Goal: Task Accomplishment & Management: Manage account settings

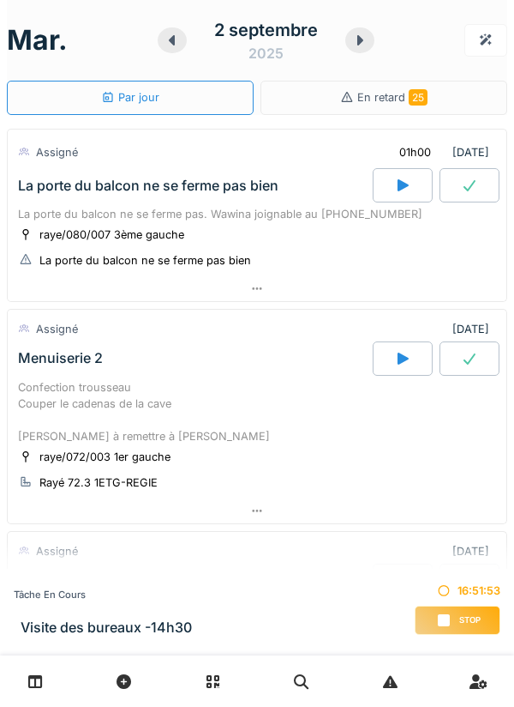
click at [462, 614] on span "Stop" at bounding box center [470, 620] width 21 height 12
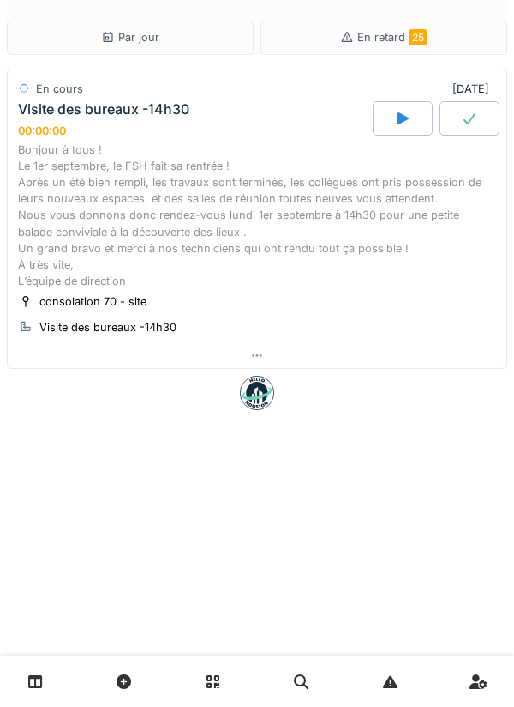
click at [305, 197] on div "Bonjour à tous ! Le 1er septembre, le FSH fait sa rentrée ! Après un été bien r…" at bounding box center [257, 215] width 478 height 148
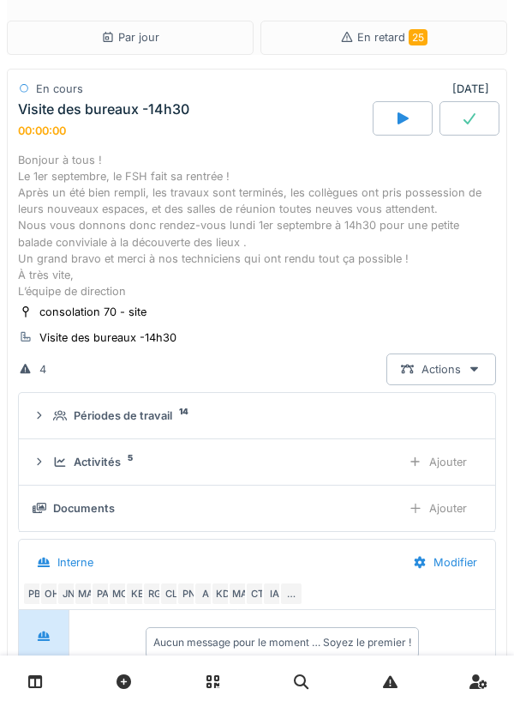
click at [317, 460] on div "Activités 5" at bounding box center [220, 462] width 334 height 16
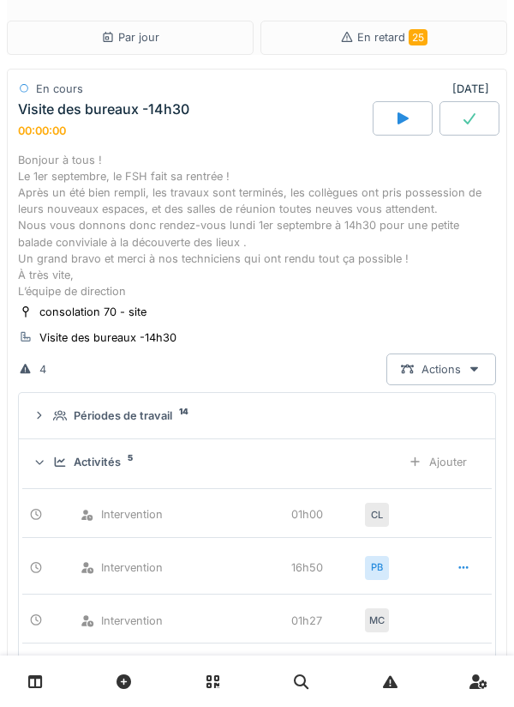
click at [461, 567] on icon at bounding box center [464, 567] width 14 height 11
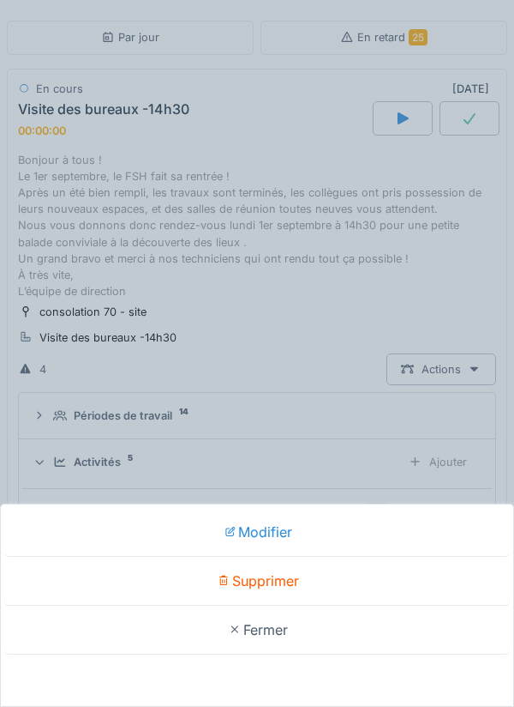
click at [280, 579] on div "Supprimer" at bounding box center [257, 580] width 506 height 49
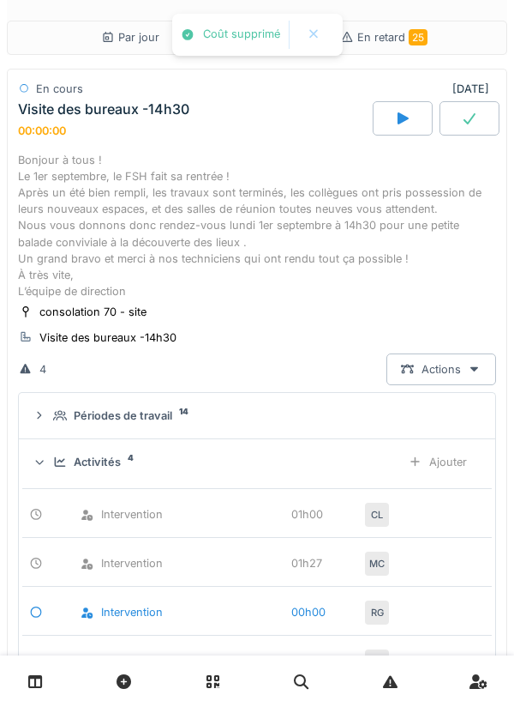
click at [446, 458] on div "Ajouter" at bounding box center [437, 462] width 87 height 32
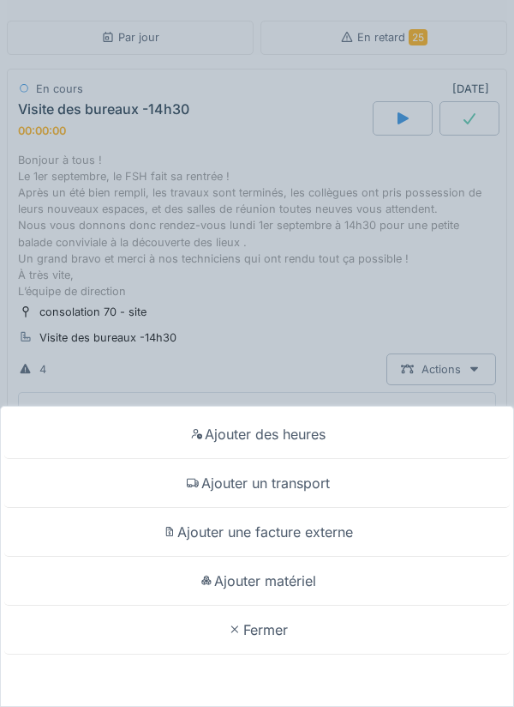
click at [322, 431] on div "Ajouter des heures" at bounding box center [257, 434] width 506 height 49
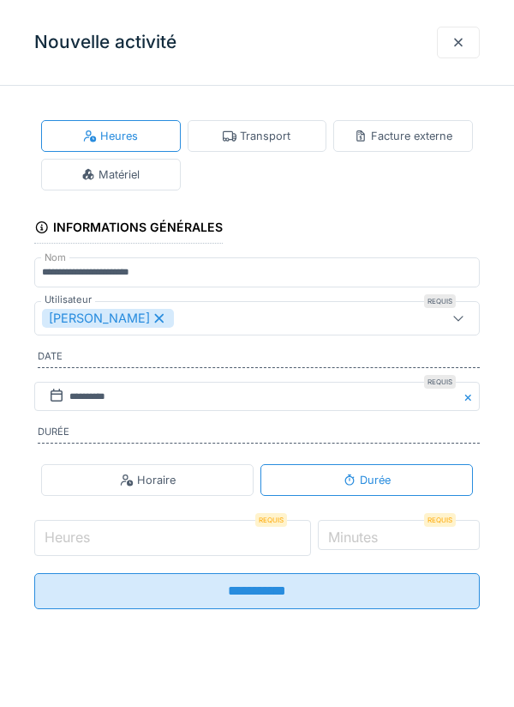
click at [225, 539] on input "Heures" at bounding box center [172, 538] width 277 height 36
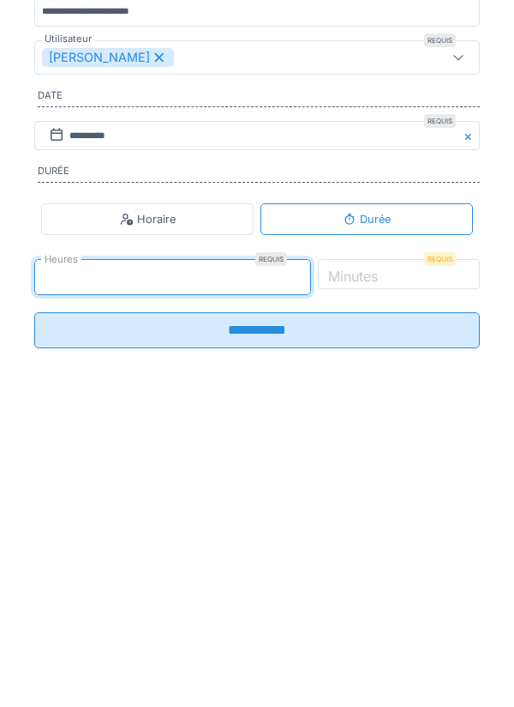
type input "*"
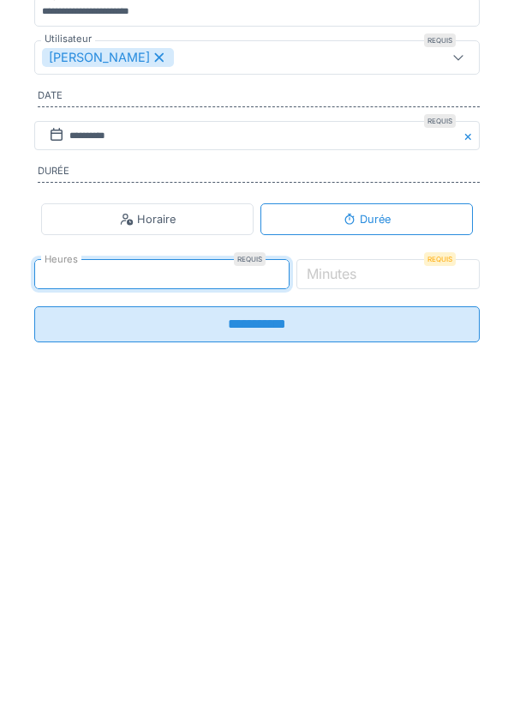
click at [360, 544] on label "Minutes" at bounding box center [332, 534] width 57 height 21
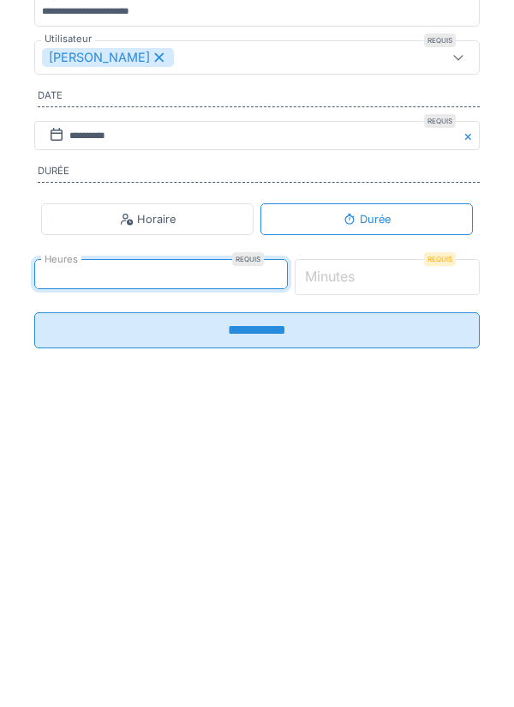
click at [389, 550] on input "*" at bounding box center [388, 538] width 186 height 36
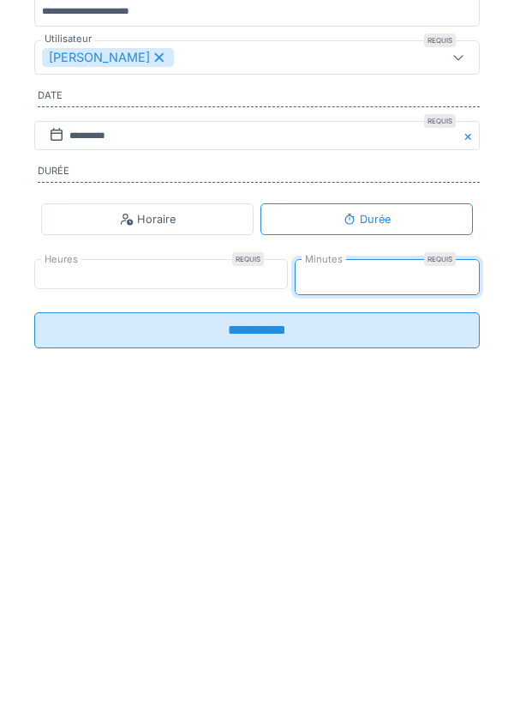
type input "**"
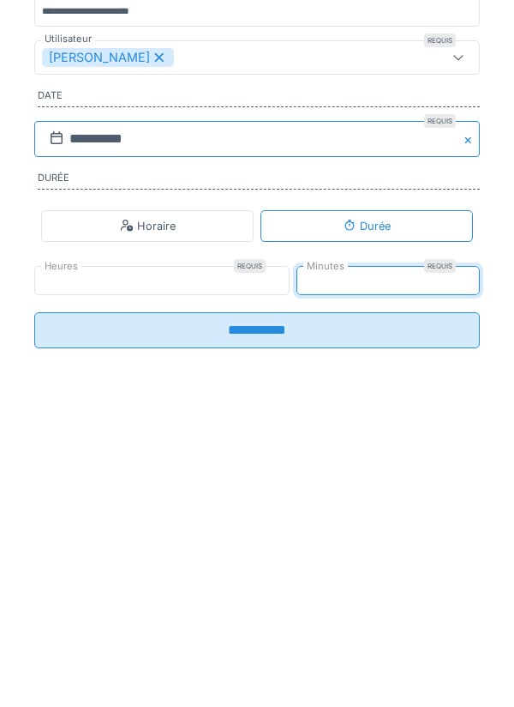
click at [204, 400] on input "**********" at bounding box center [257, 400] width 446 height 36
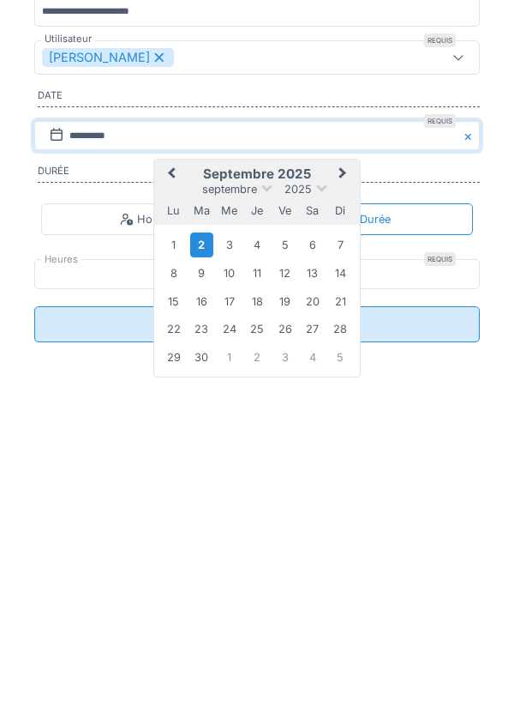
click at [173, 514] on div "1" at bounding box center [173, 505] width 23 height 23
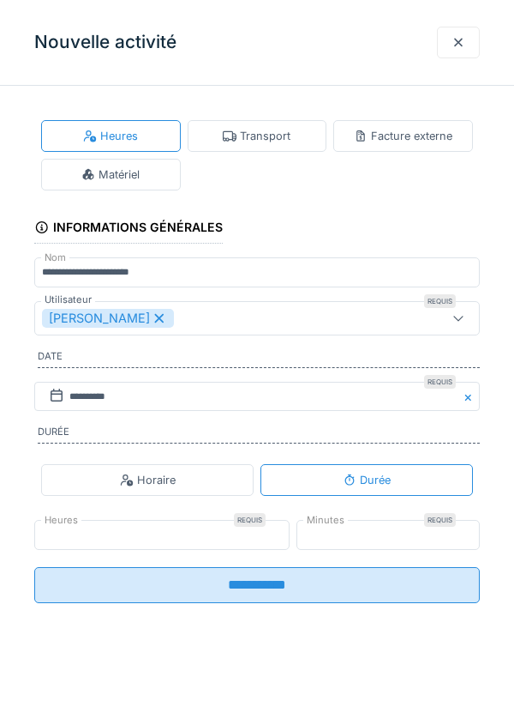
click at [279, 598] on input "**********" at bounding box center [257, 585] width 446 height 36
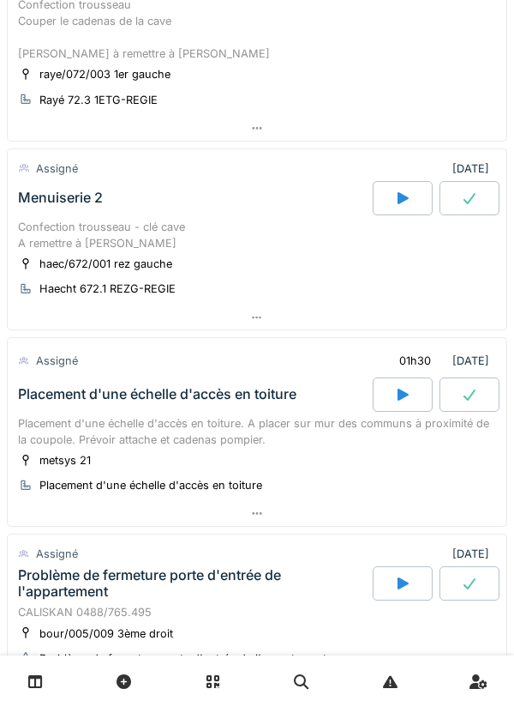
scroll to position [390, 0]
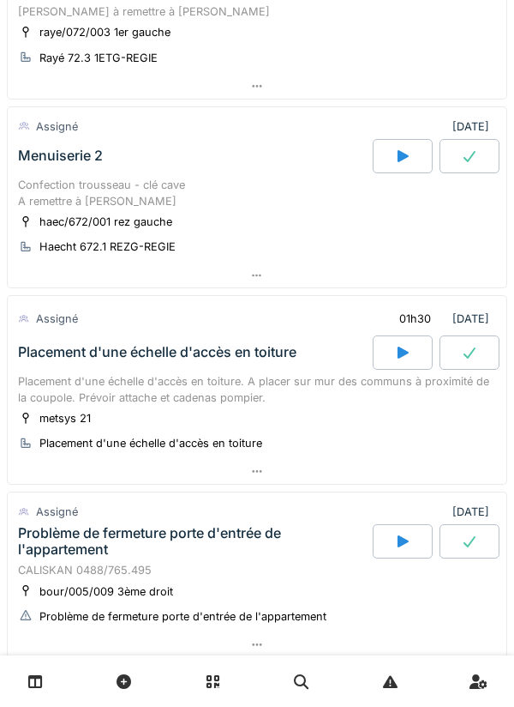
click at [305, 387] on div "Placement d'une échelle d'accès en toiture. A placer sur mur des communs à prox…" at bounding box center [257, 389] width 478 height 33
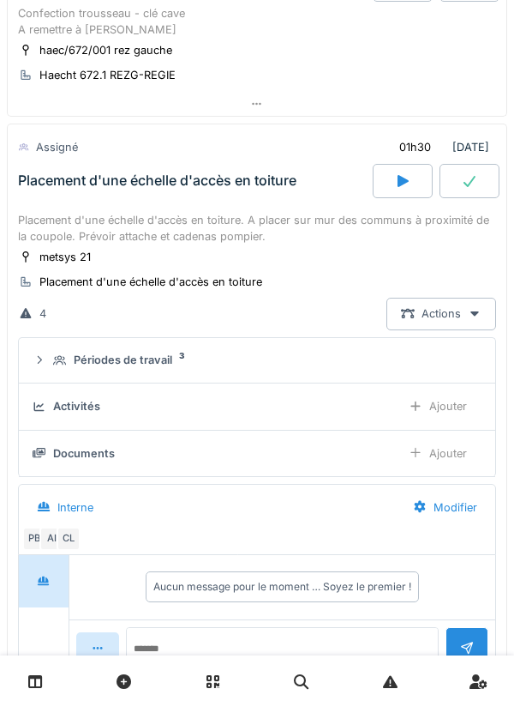
scroll to position [631, 0]
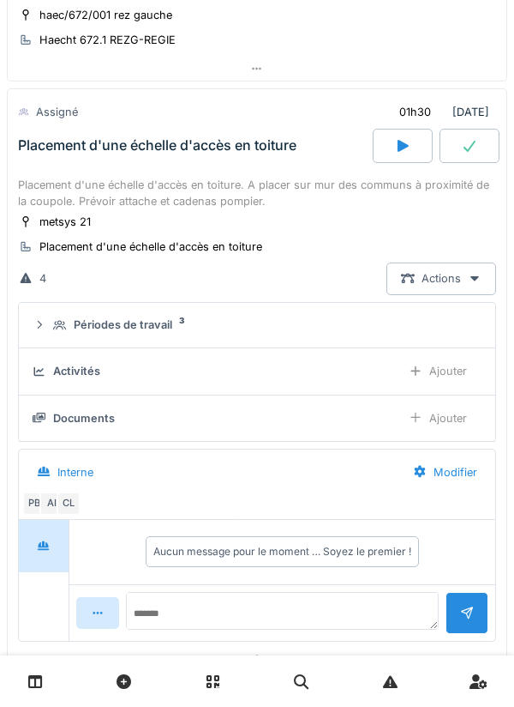
click at [268, 219] on div "metsys 21 Placement d'une échelle d'accès en toiture" at bounding box center [257, 234] width 478 height 43
click at [262, 195] on div "Placement d'une échelle d'accès en toiture. A placer sur mur des communs à prox…" at bounding box center [257, 193] width 478 height 33
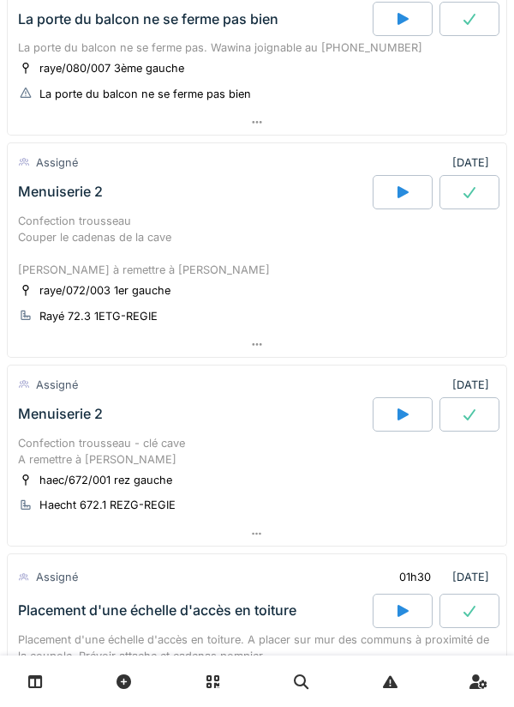
scroll to position [0, 0]
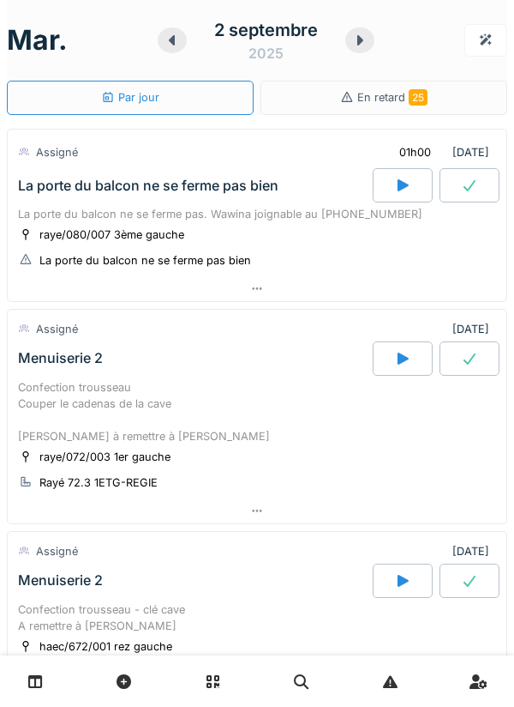
click at [177, 43] on icon at bounding box center [172, 40] width 17 height 14
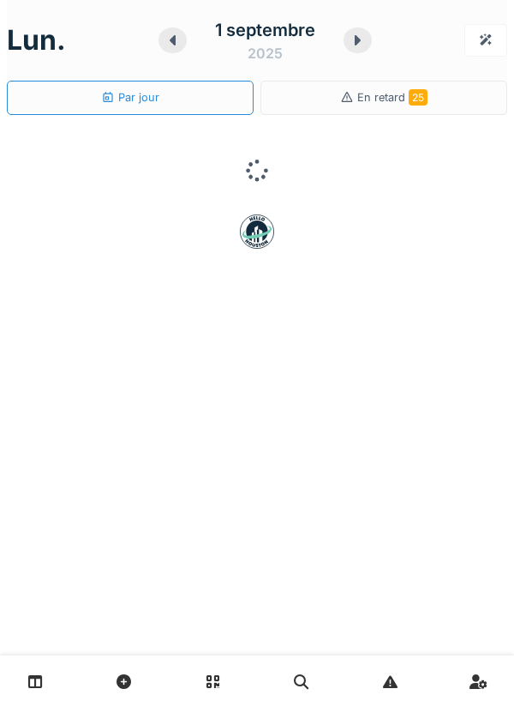
click at [175, 46] on icon at bounding box center [173, 40] width 17 height 14
click at [193, 52] on div at bounding box center [196, 40] width 26 height 26
click at [197, 50] on div at bounding box center [196, 40] width 27 height 26
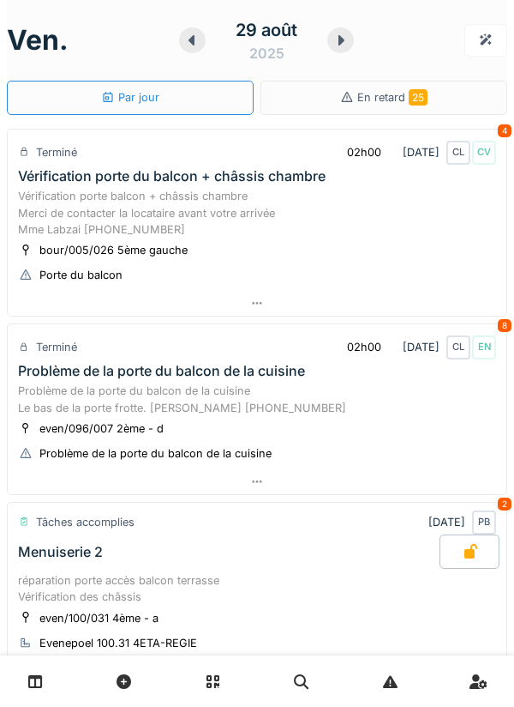
click at [190, 43] on icon at bounding box center [192, 40] width 6 height 10
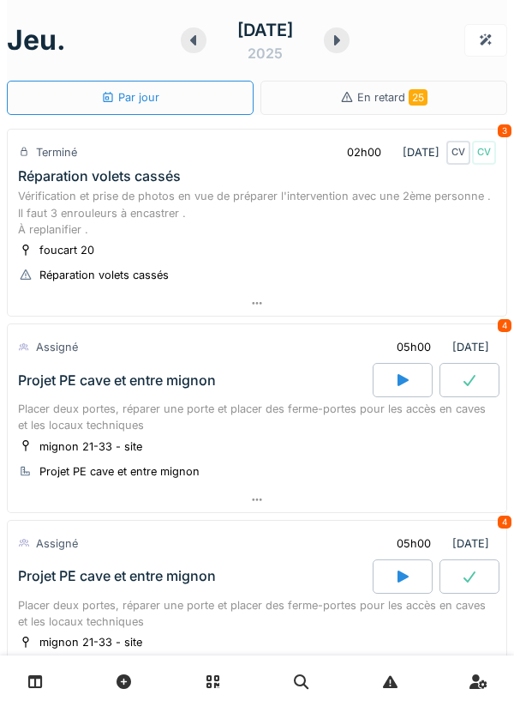
click at [195, 43] on icon at bounding box center [193, 40] width 17 height 14
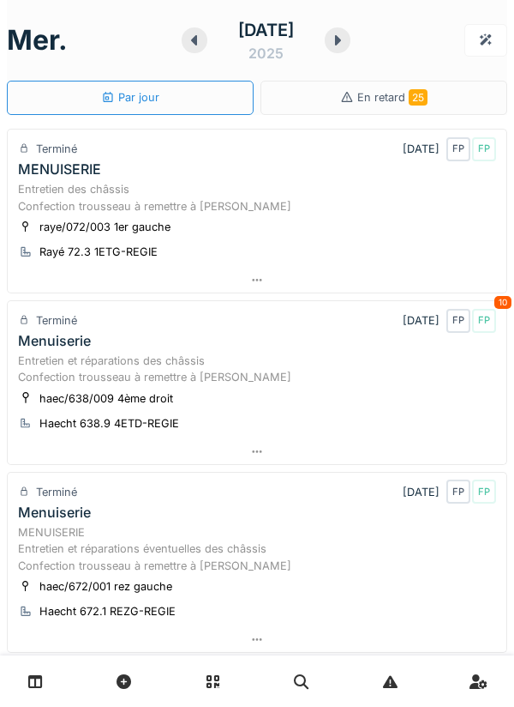
click at [206, 225] on div "raye/072/003 1er gauche Rayé 72.3 1ETG-REGIE" at bounding box center [257, 239] width 478 height 43
click at [224, 212] on div "Entretien des châssis Confection trousseau à remettre à Jan" at bounding box center [257, 197] width 478 height 33
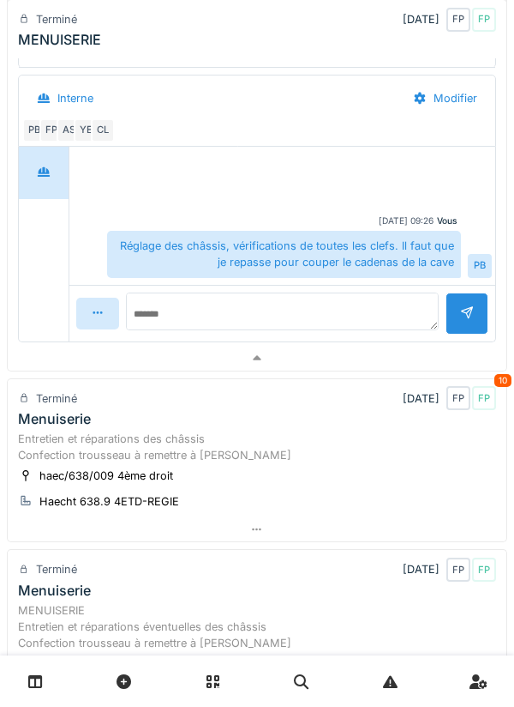
scroll to position [394, 0]
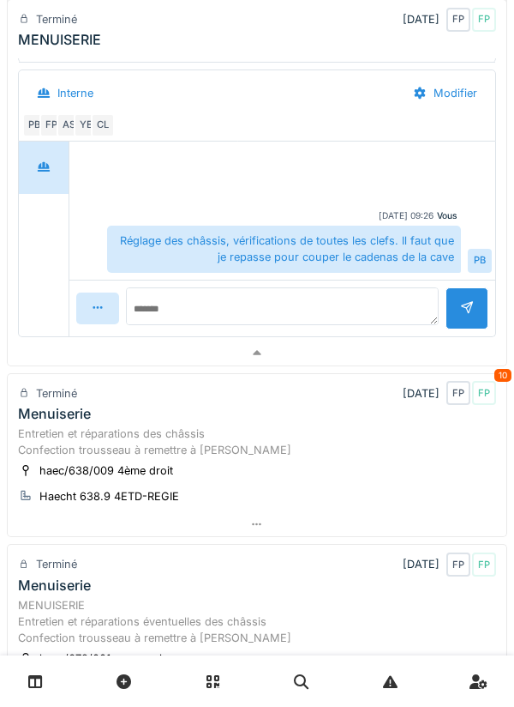
click at [252, 443] on div "Entretien et réparations des châssis Confection trousseau à remettre à Jan" at bounding box center [257, 441] width 478 height 33
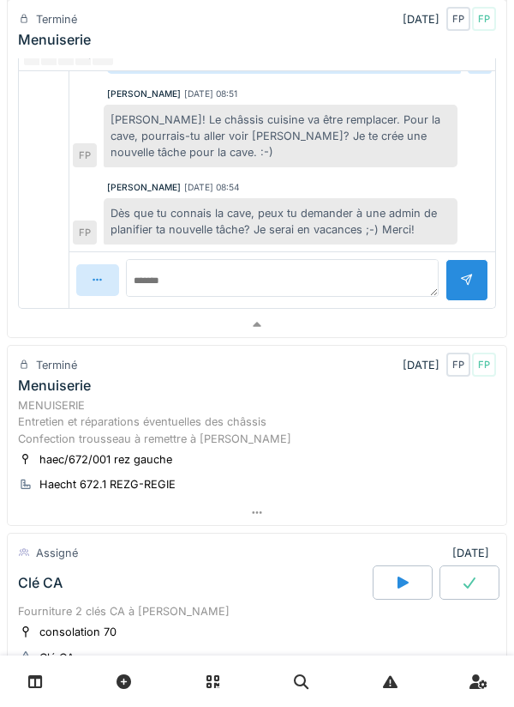
scroll to position [1360, 0]
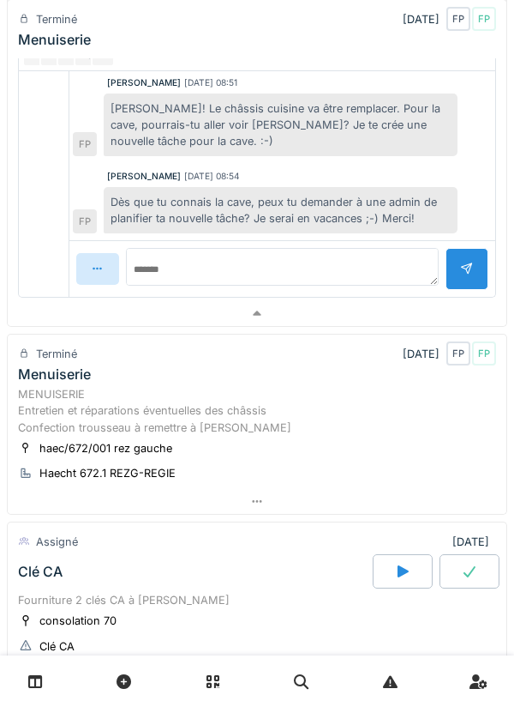
click at [288, 410] on div "MENUISERIE Entretien et réparations éventuelles des châssis Confection troussea…" at bounding box center [257, 411] width 478 height 50
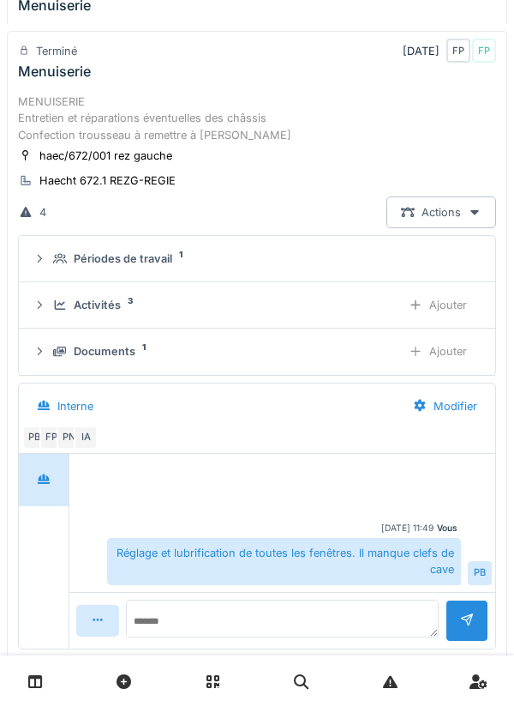
scroll to position [1670, 0]
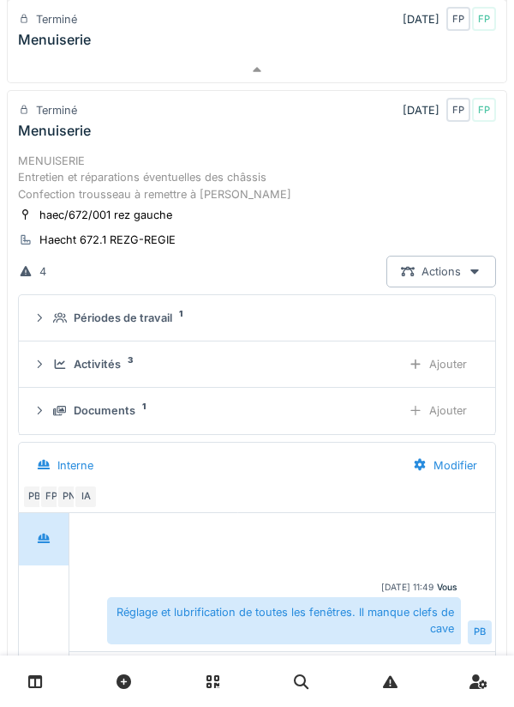
click at [285, 190] on div "MENUISERIE Entretien et réparations éventuelles des châssis Confection troussea…" at bounding box center [257, 178] width 478 height 50
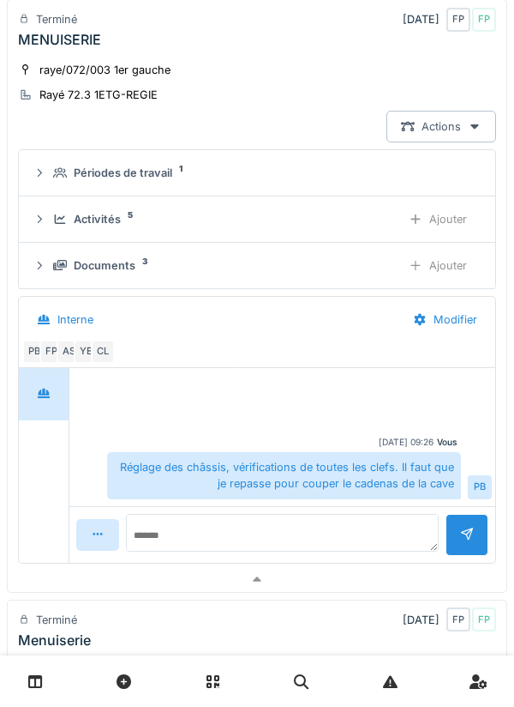
scroll to position [0, 0]
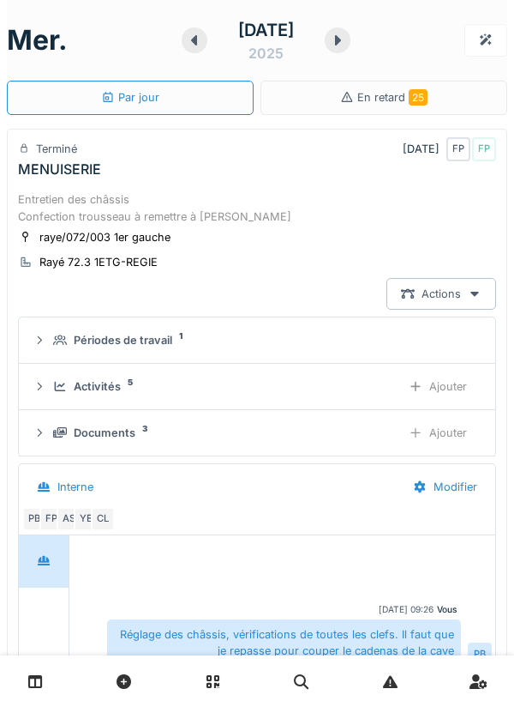
click at [200, 42] on icon at bounding box center [194, 40] width 17 height 14
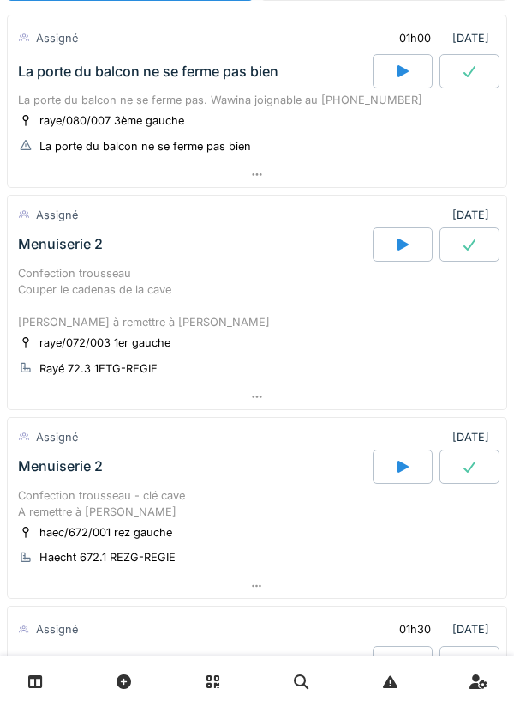
scroll to position [117, 0]
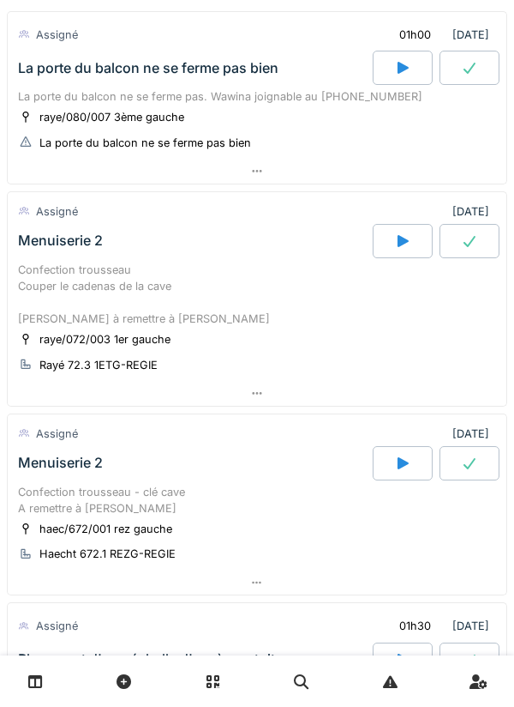
click at [250, 490] on div "Confection trousseau - clé cave A remettre à [PERSON_NAME]" at bounding box center [257, 500] width 478 height 33
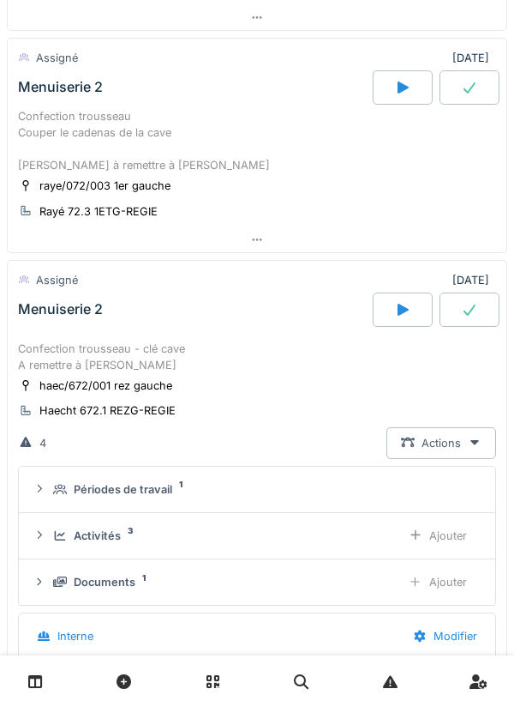
scroll to position [264, 0]
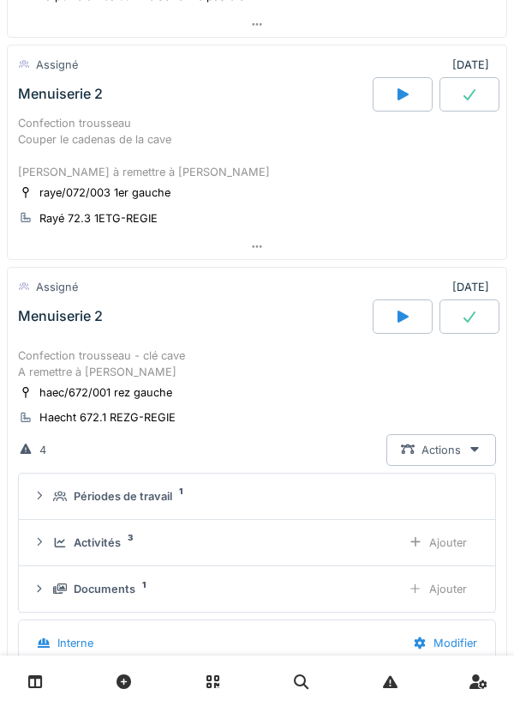
click at [273, 362] on div "Confection trousseau - clé cave A remettre à [PERSON_NAME]" at bounding box center [257, 363] width 478 height 33
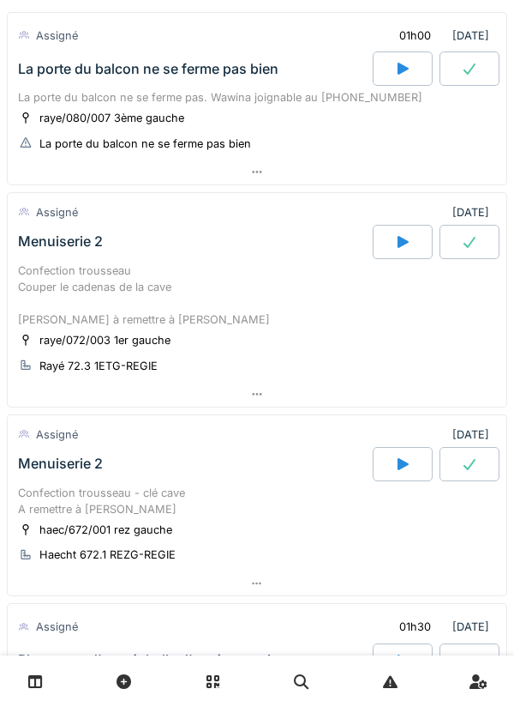
scroll to position [116, 0]
click at [262, 317] on div "Confection trousseau Couper le cadenas de la cave [PERSON_NAME] à remettre à [P…" at bounding box center [257, 296] width 478 height 66
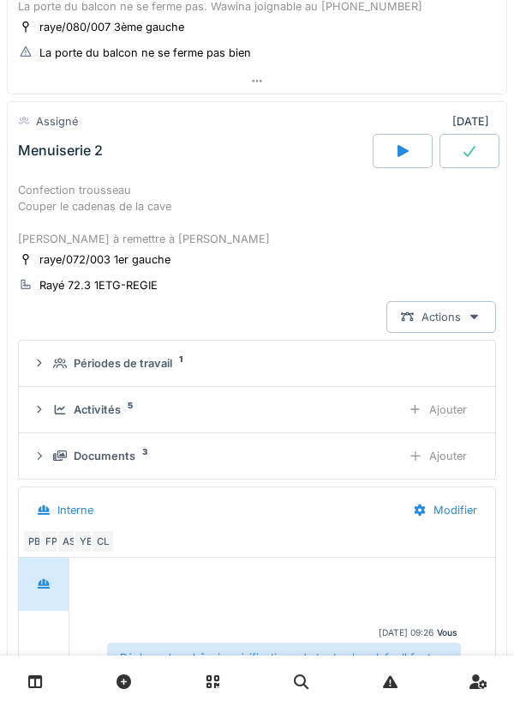
scroll to position [239, 0]
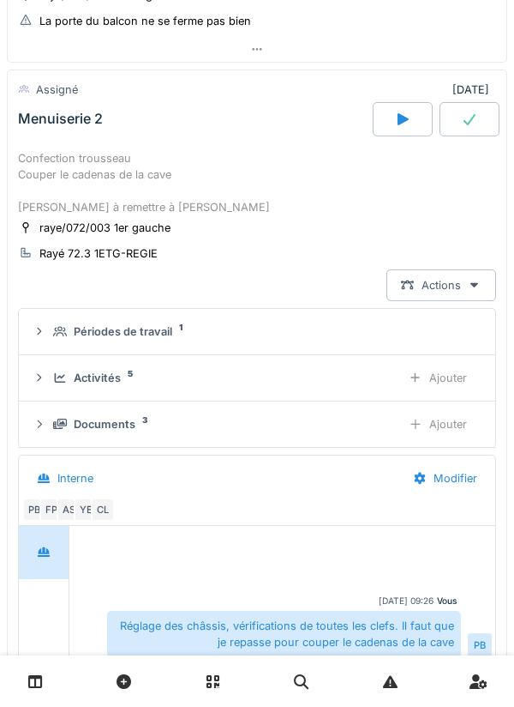
click at [272, 420] on div "Documents 3" at bounding box center [220, 424] width 334 height 16
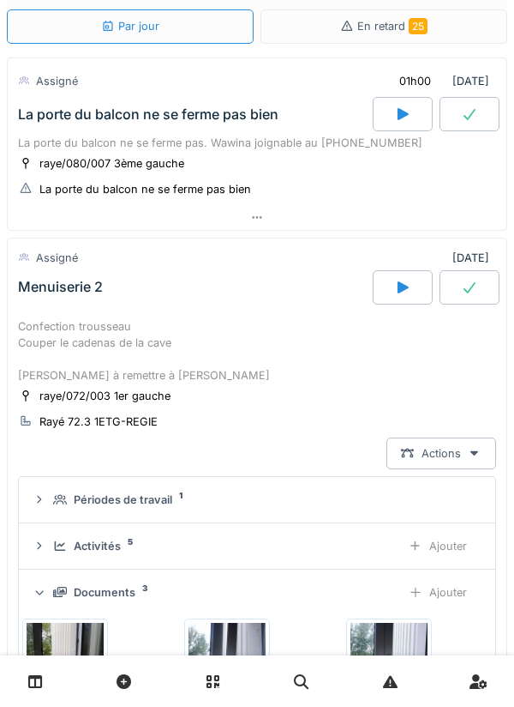
scroll to position [0, 0]
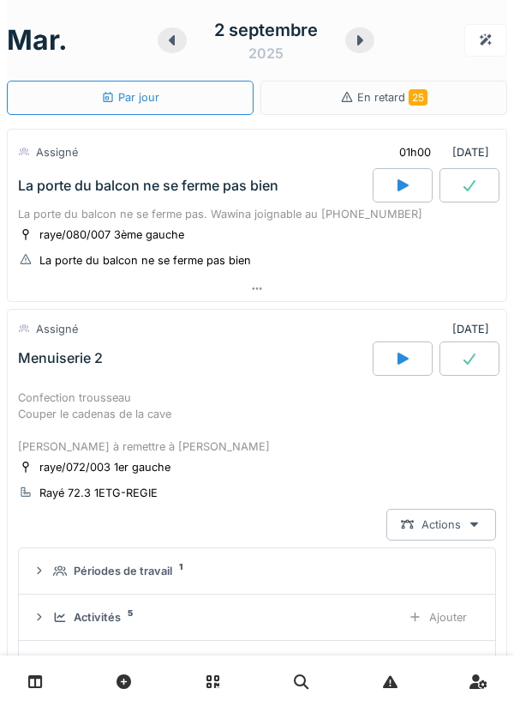
click at [243, 373] on div "Menuiserie 2" at bounding box center [194, 358] width 358 height 34
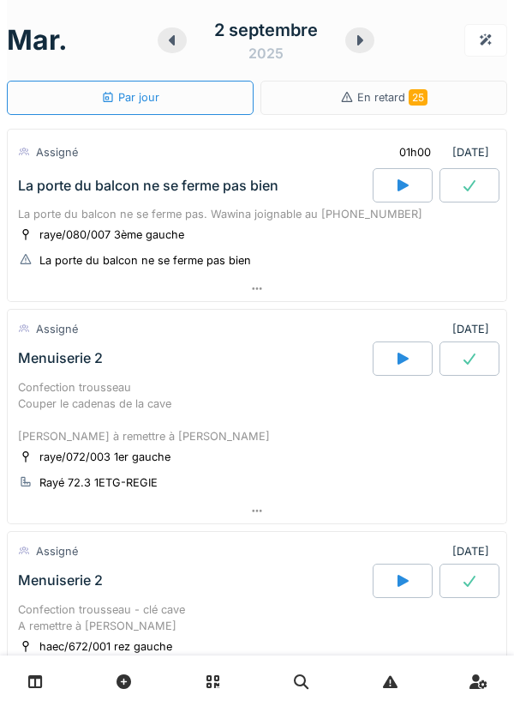
click at [18, 698] on link at bounding box center [36, 681] width 44 height 40
click at [415, 183] on div at bounding box center [403, 185] width 60 height 34
